Goal: Task Accomplishment & Management: Use online tool/utility

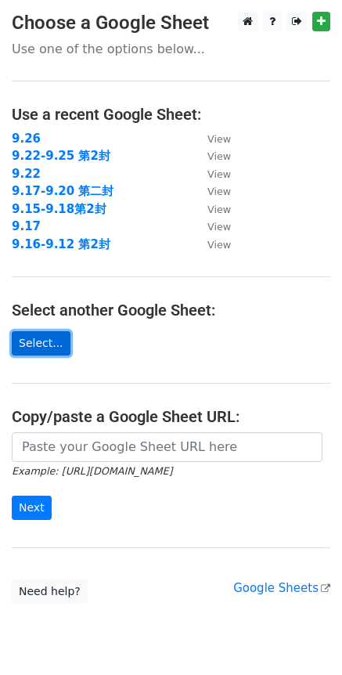
click at [36, 343] on link "Select..." at bounding box center [41, 343] width 59 height 24
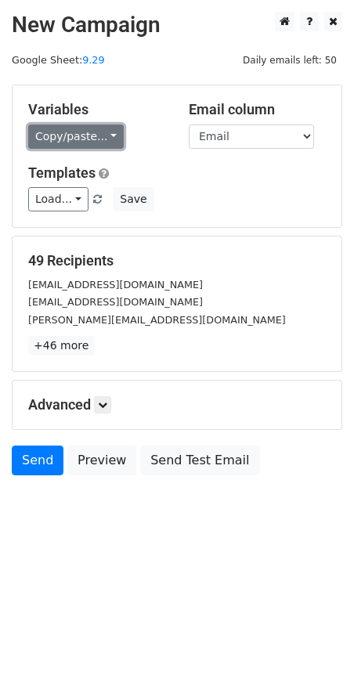
click at [112, 139] on link "Copy/paste..." at bounding box center [75, 136] width 95 height 24
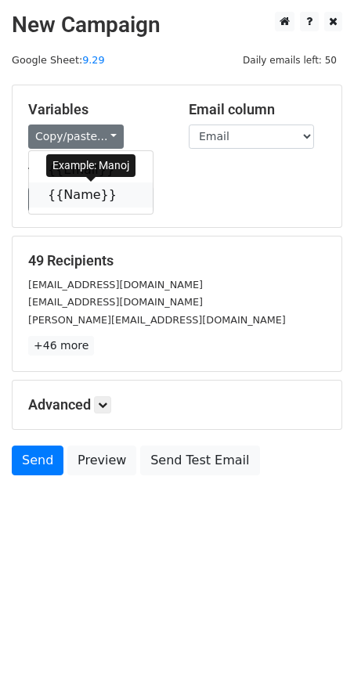
click at [88, 197] on link "{{Name}}" at bounding box center [91, 194] width 124 height 25
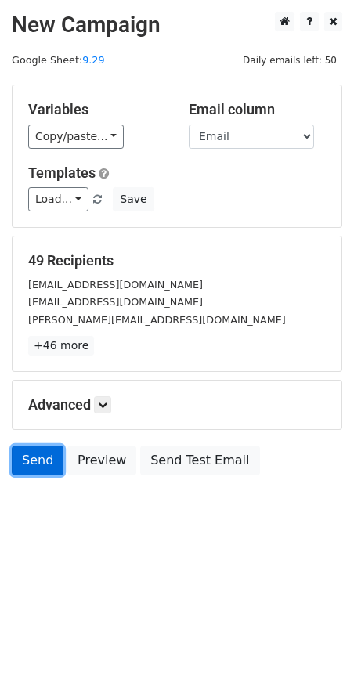
click at [49, 466] on link "Send" at bounding box center [38, 460] width 52 height 30
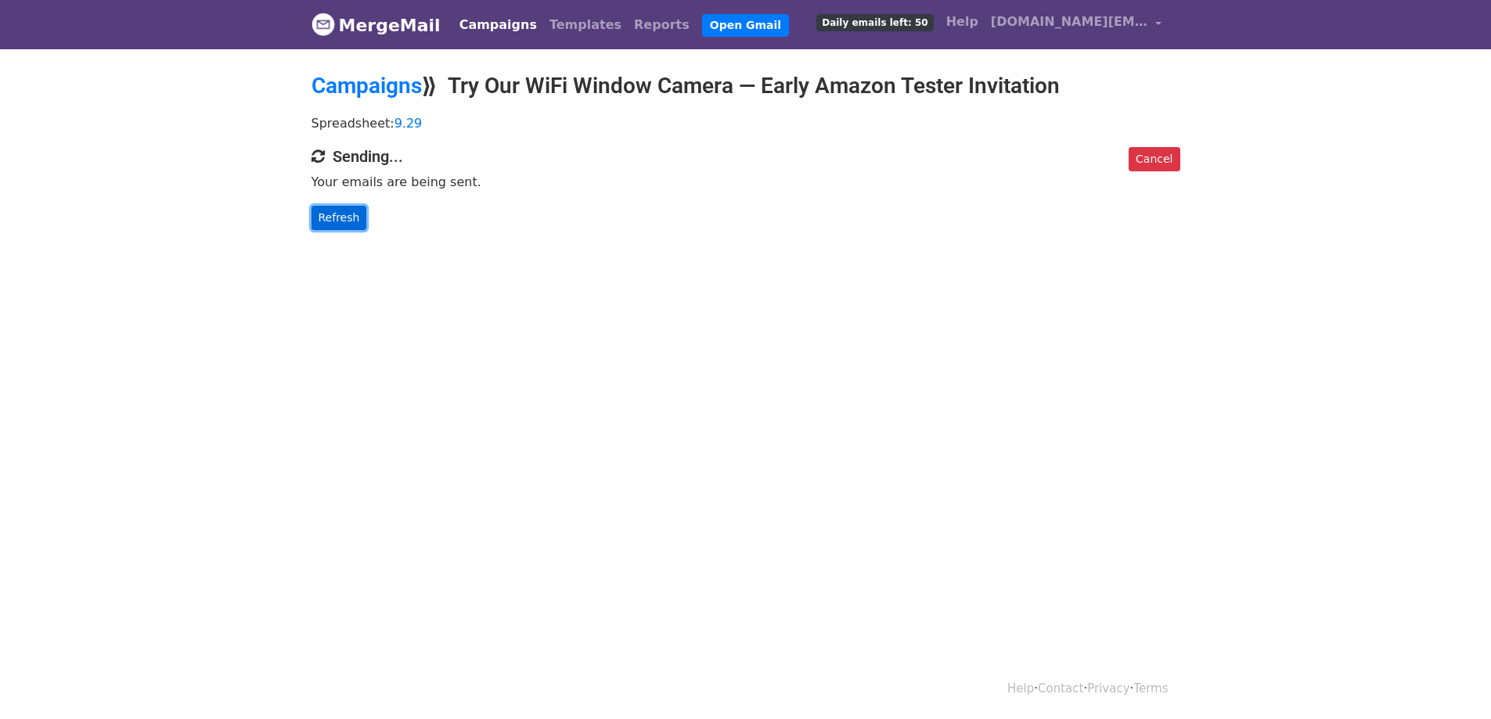
click at [340, 214] on link "Refresh" at bounding box center [339, 218] width 56 height 24
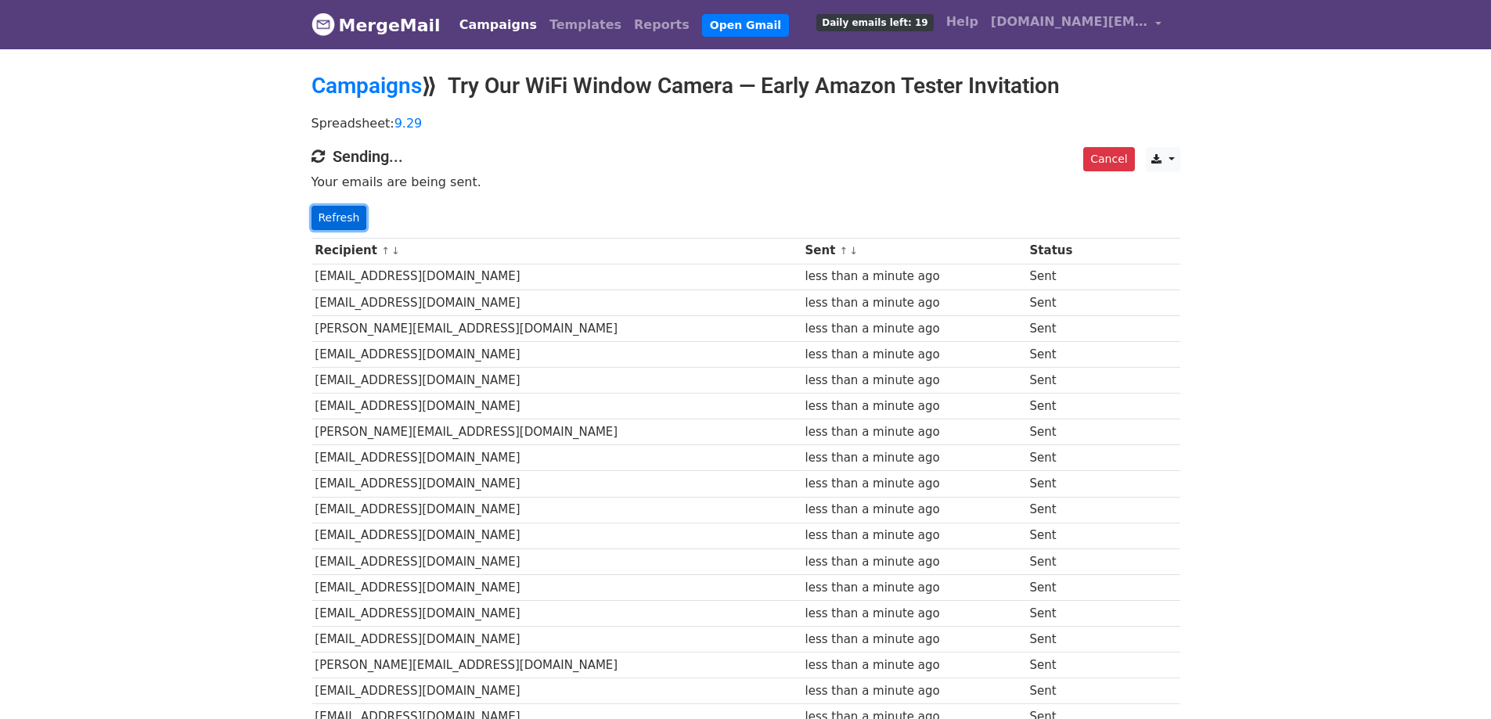
click at [344, 211] on link "Refresh" at bounding box center [339, 218] width 56 height 24
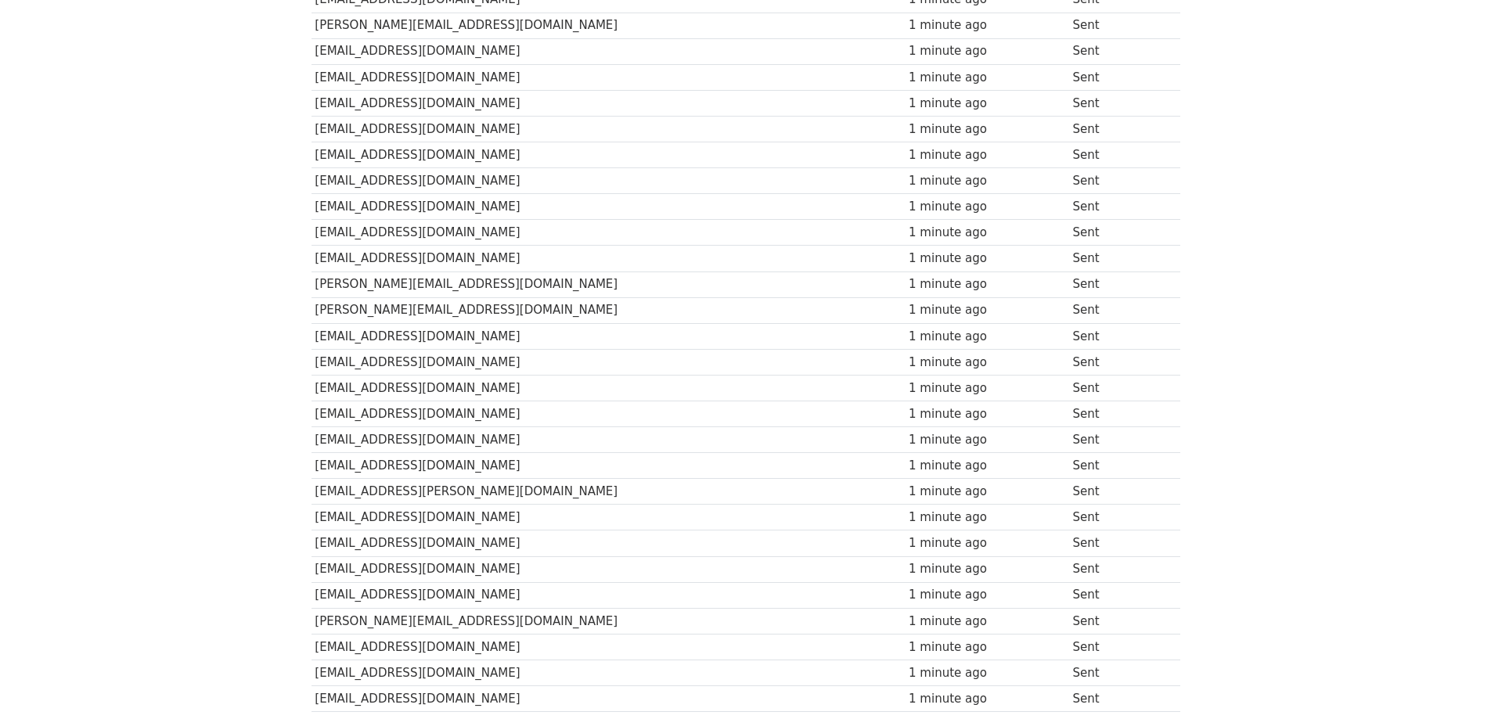
scroll to position [636, 0]
